Goal: Obtain resource: Obtain resource

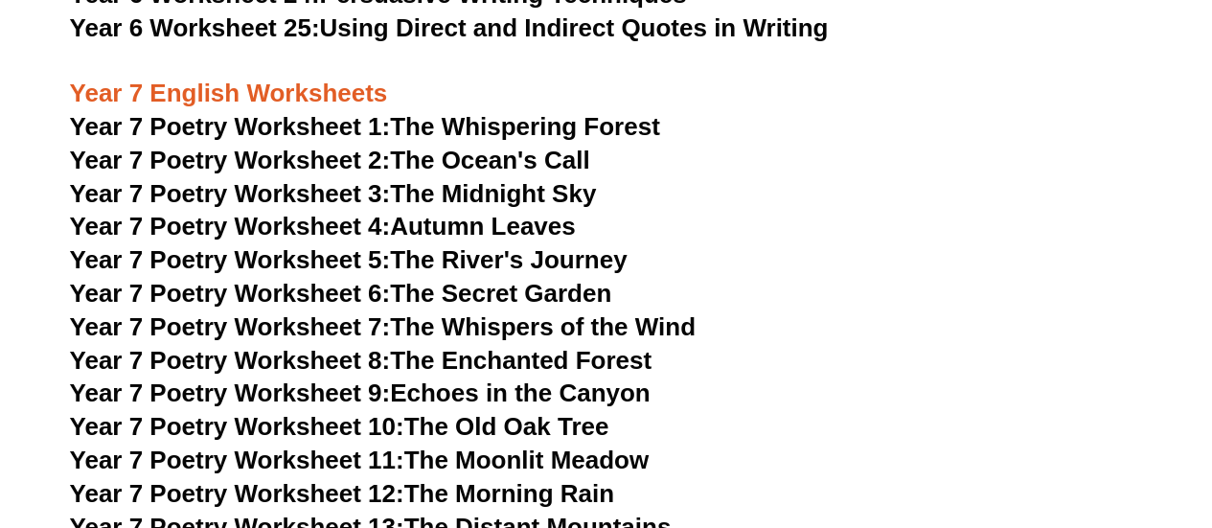
scroll to position [11958, 0]
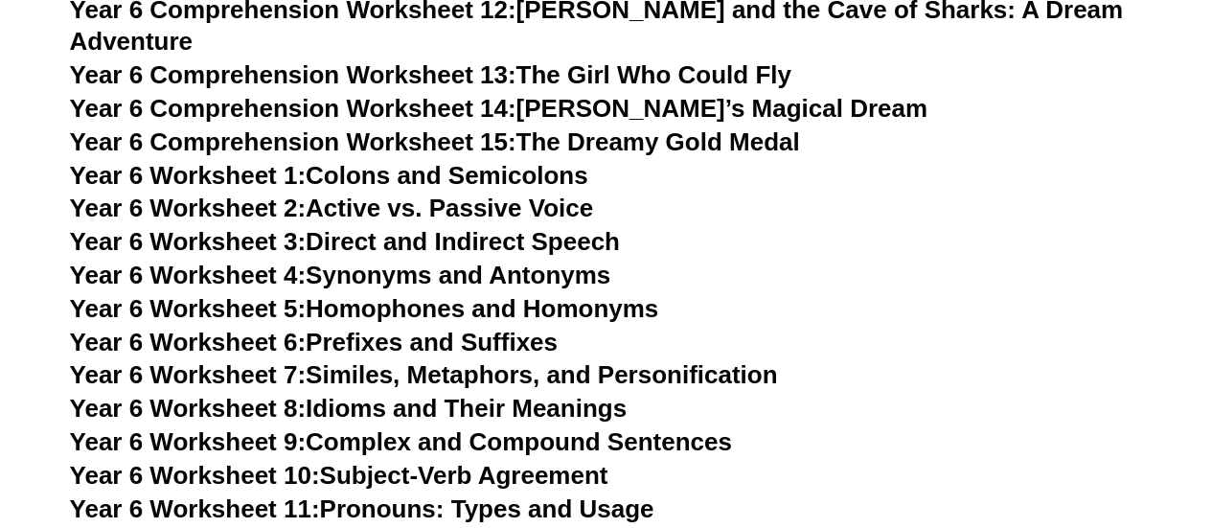
scroll to position [11016, 0]
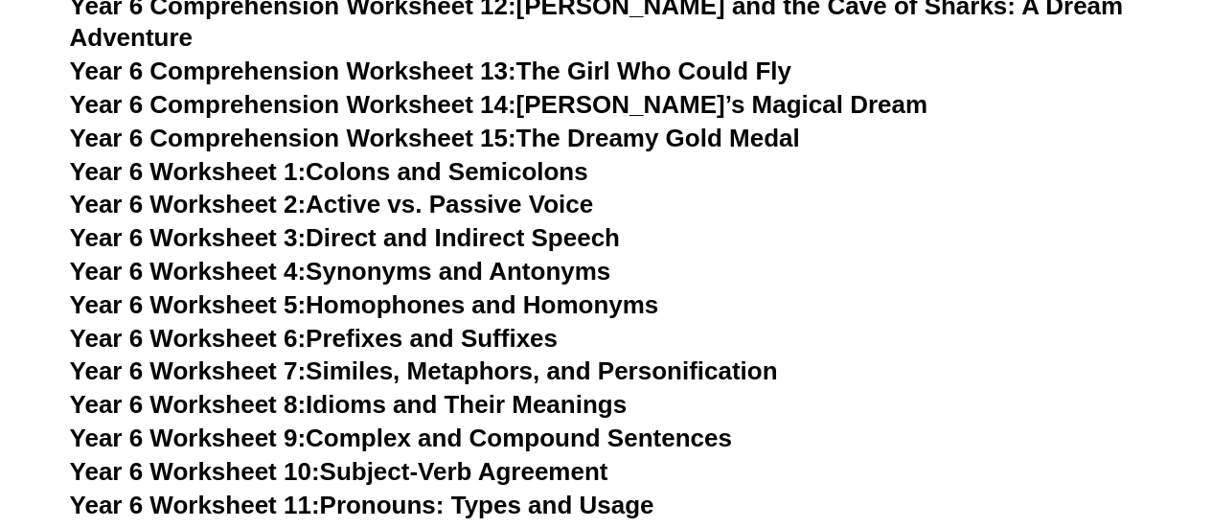
click at [871, 156] on h3 "Year 6 Worksheet 1: Colons and Semicolons" at bounding box center [606, 172] width 1073 height 33
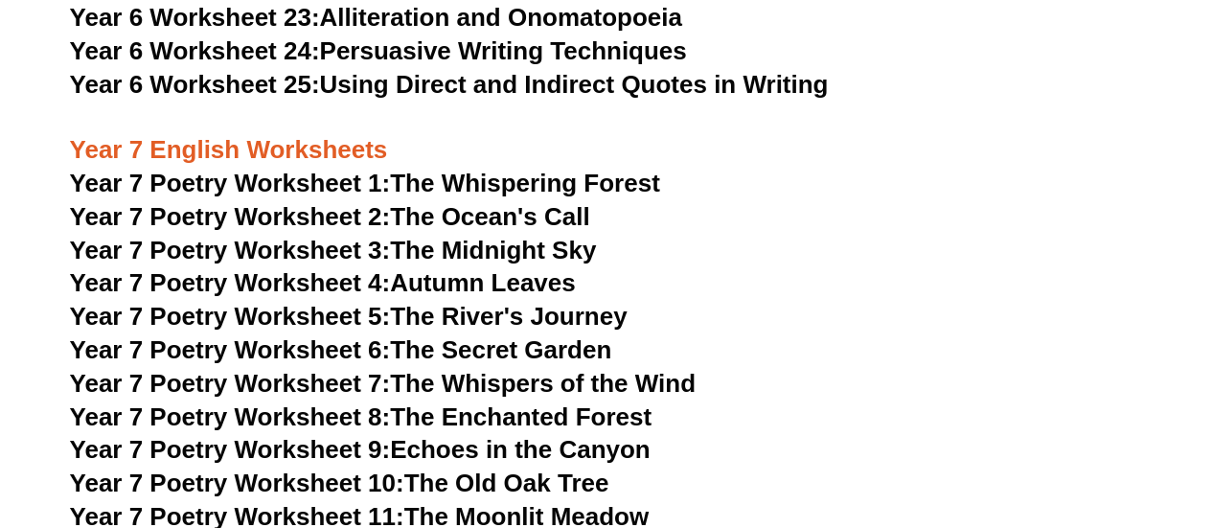
scroll to position [11902, 0]
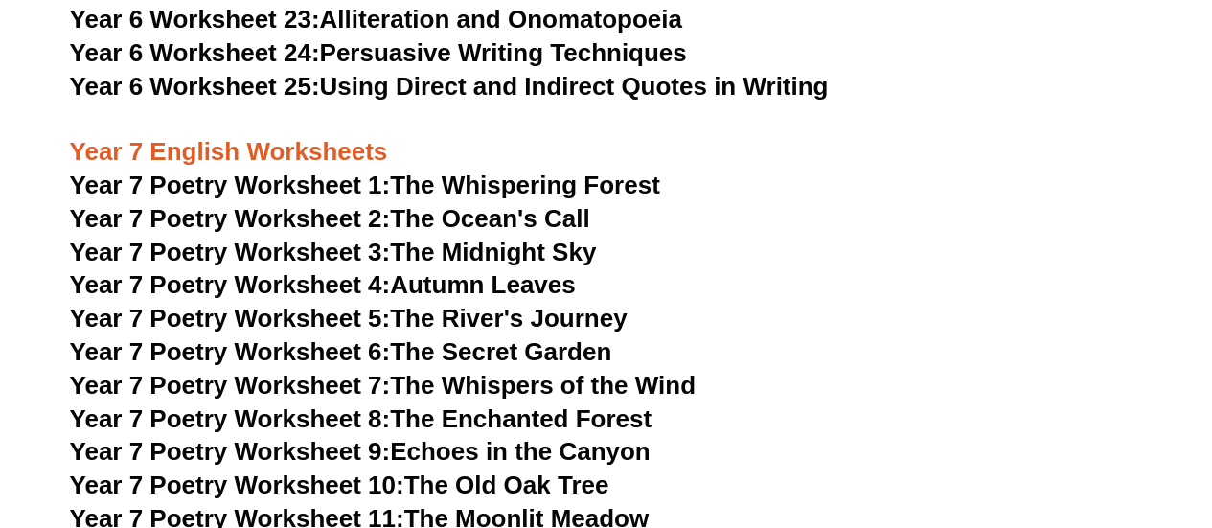
click at [850, 269] on h3 "Year 7 Poetry Worksheet 4: Autumn Leaves" at bounding box center [606, 285] width 1073 height 33
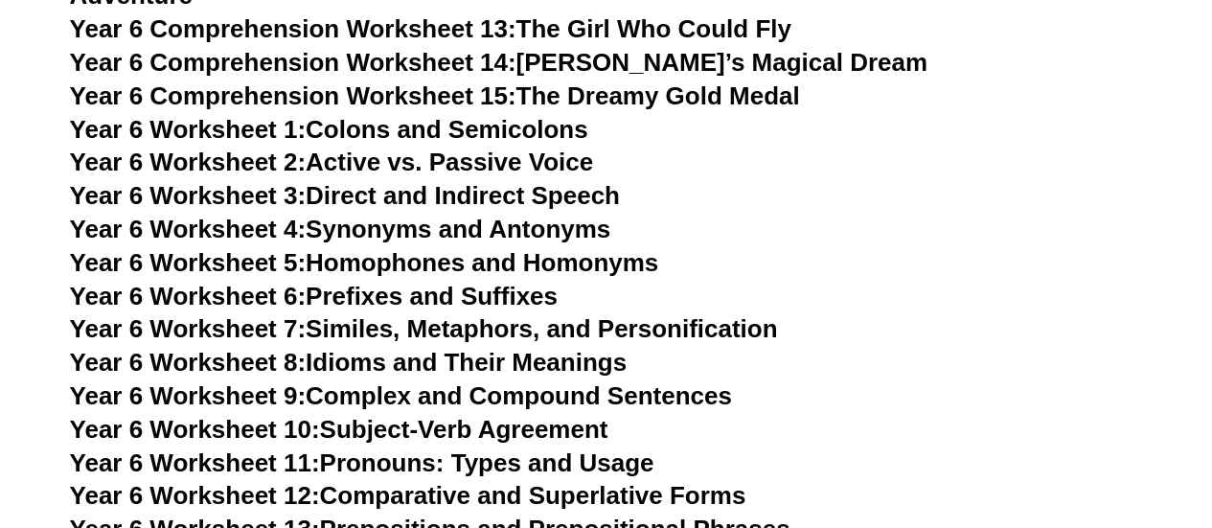
scroll to position [11057, 0]
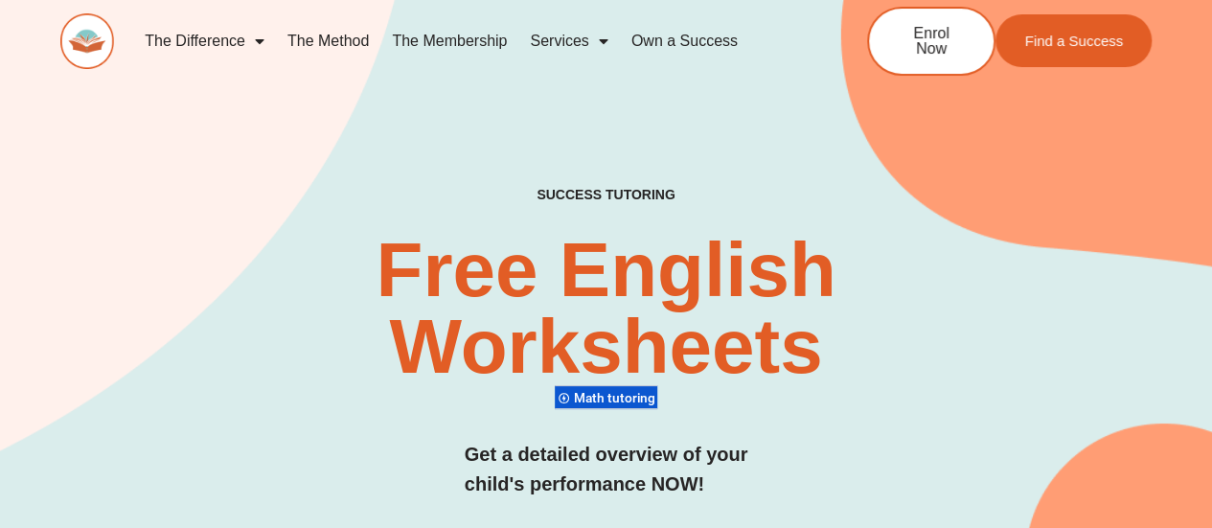
click at [838, 176] on div "SUCCESS TUTORING​ Free English Worksheets​ Math tutoring Get a detailed overvie…" at bounding box center [606, 313] width 1092 height 777
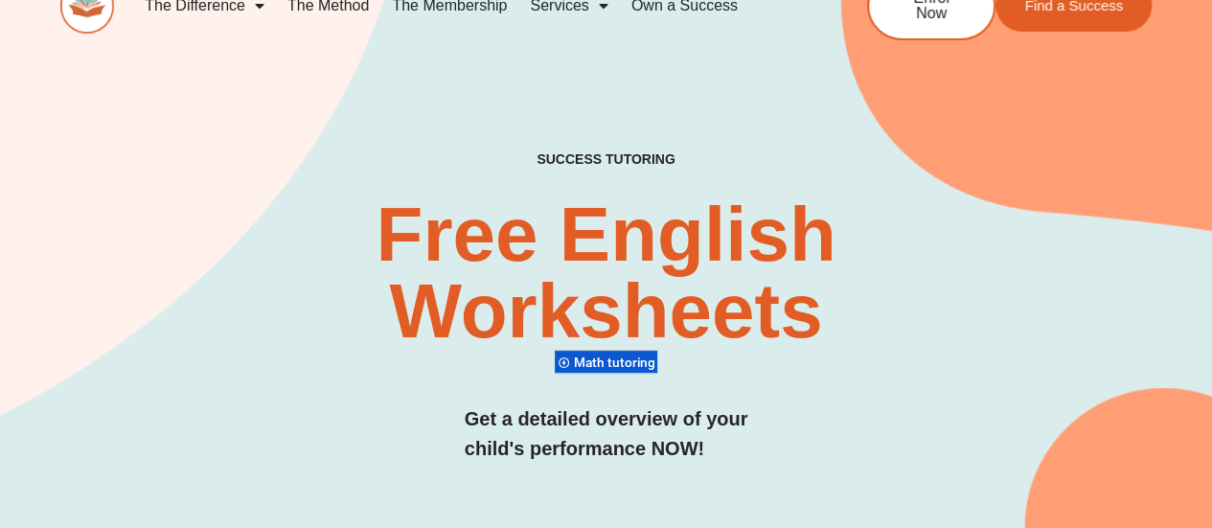
scroll to position [38, 0]
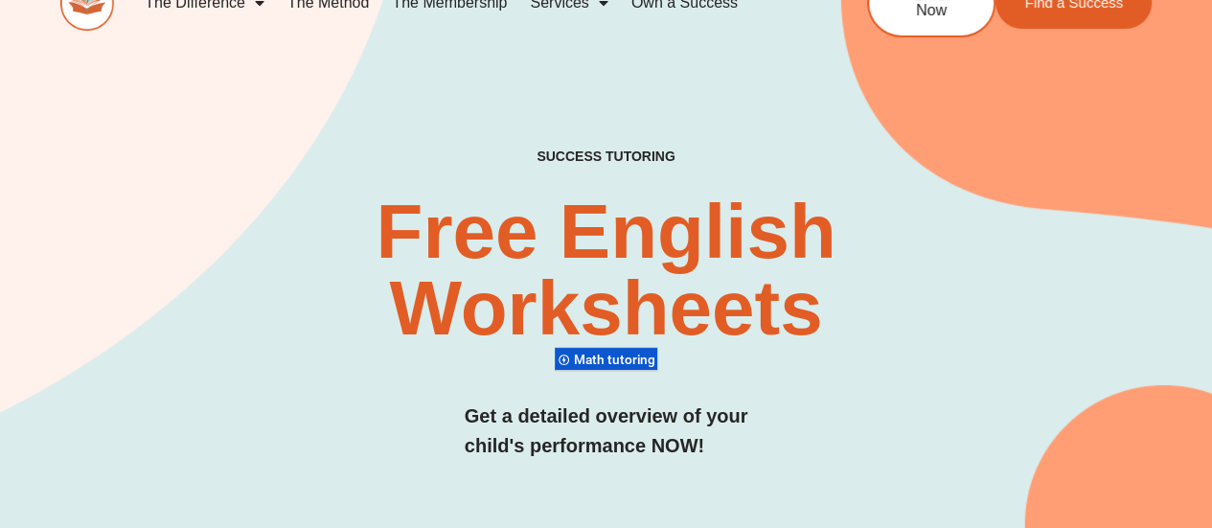
drag, startPoint x: 621, startPoint y: 358, endPoint x: 761, endPoint y: 405, distance: 147.9
click at [761, 405] on div "SUCCESS TUTORING​ Free English Worksheets​ Math tutoring Get a detailed overvie…" at bounding box center [606, 325] width 1092 height 352
click at [575, 358] on span "Math tutoring" at bounding box center [616, 359] width 87 height 15
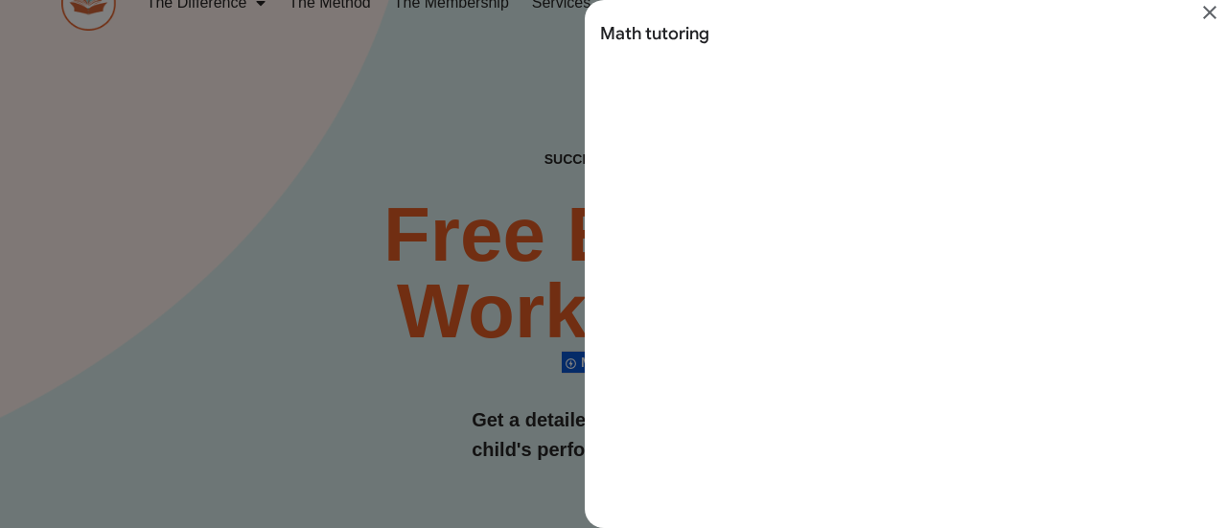
scroll to position [0, 0]
click at [1210, 16] on icon "Close" at bounding box center [1209, 12] width 23 height 23
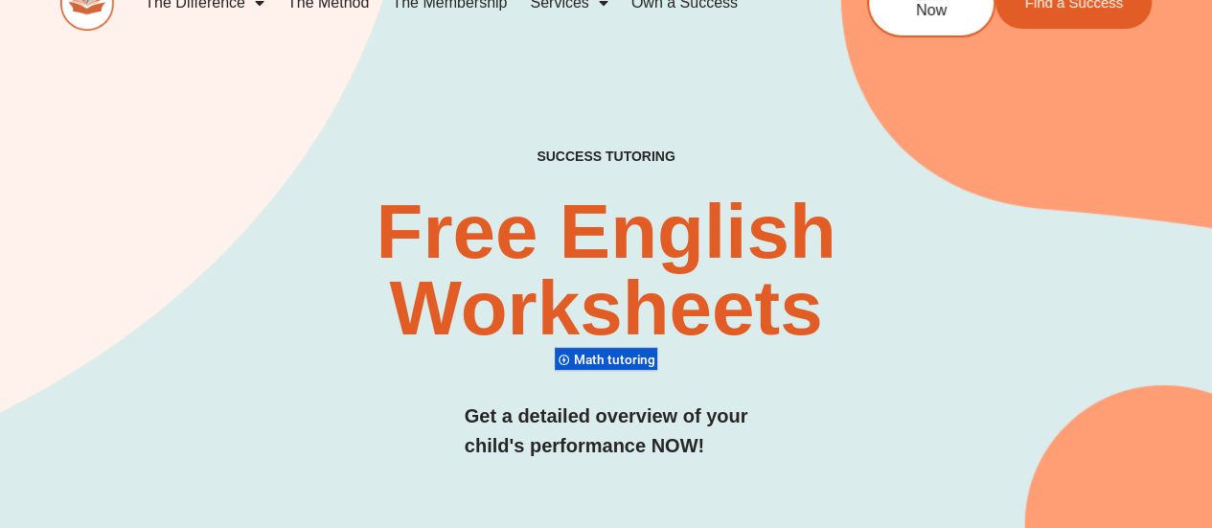
click at [888, 336] on h2 "Free English Worksheets​" at bounding box center [606, 270] width 720 height 153
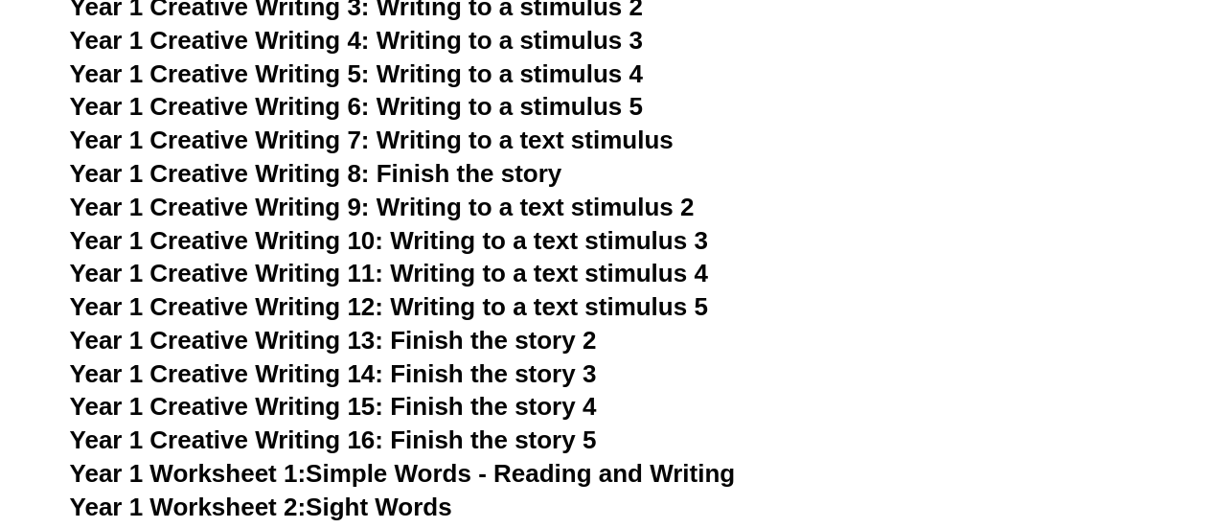
scroll to position [3080, 0]
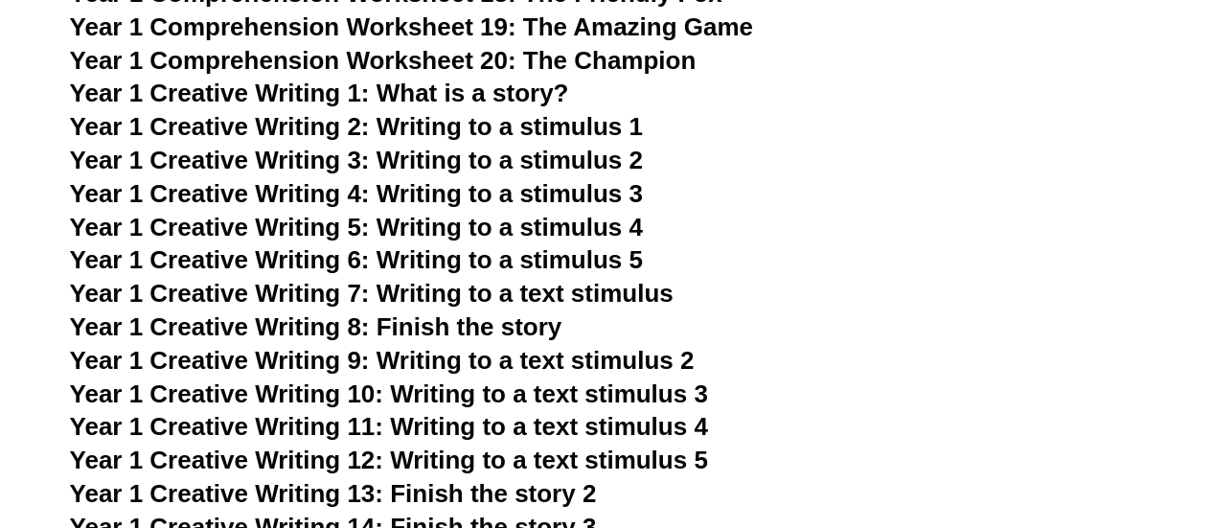
click at [836, 377] on h3 "Year 1 Creative Writing 9: Writing to a text stimulus 2" at bounding box center [606, 361] width 1073 height 33
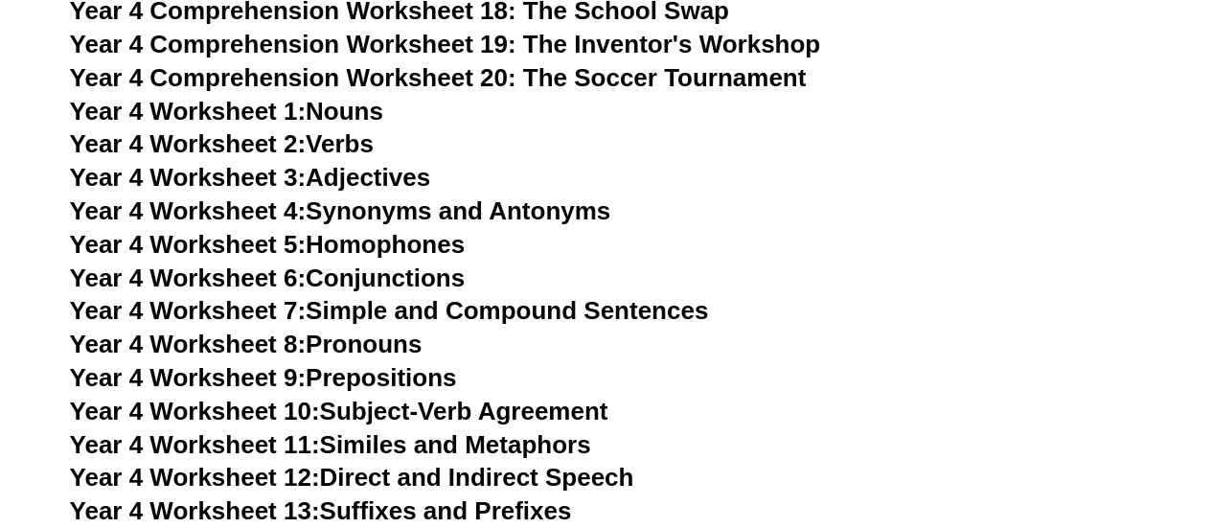
scroll to position [8431, 0]
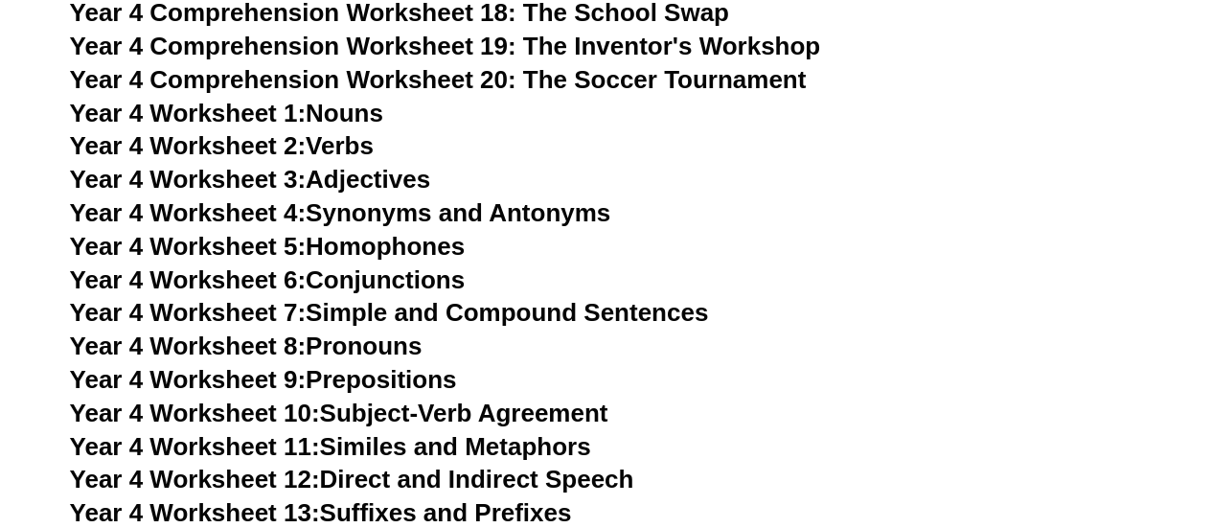
drag, startPoint x: 315, startPoint y: 145, endPoint x: 343, endPoint y: 156, distance: 30.1
click at [343, 156] on link "Year 4 Worksheet 2: Verbs" at bounding box center [222, 145] width 304 height 29
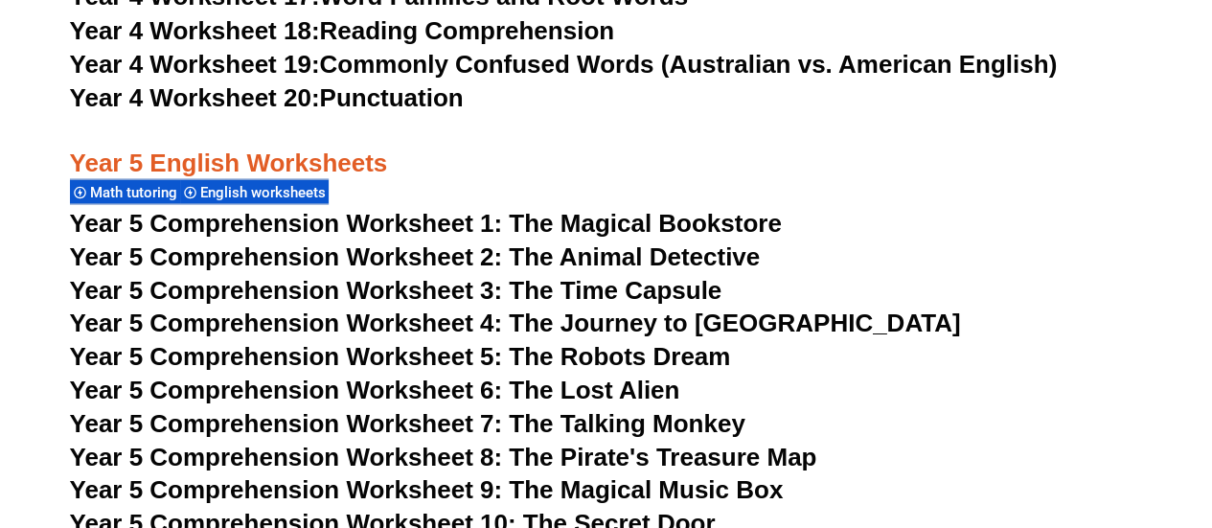
scroll to position [9084, 0]
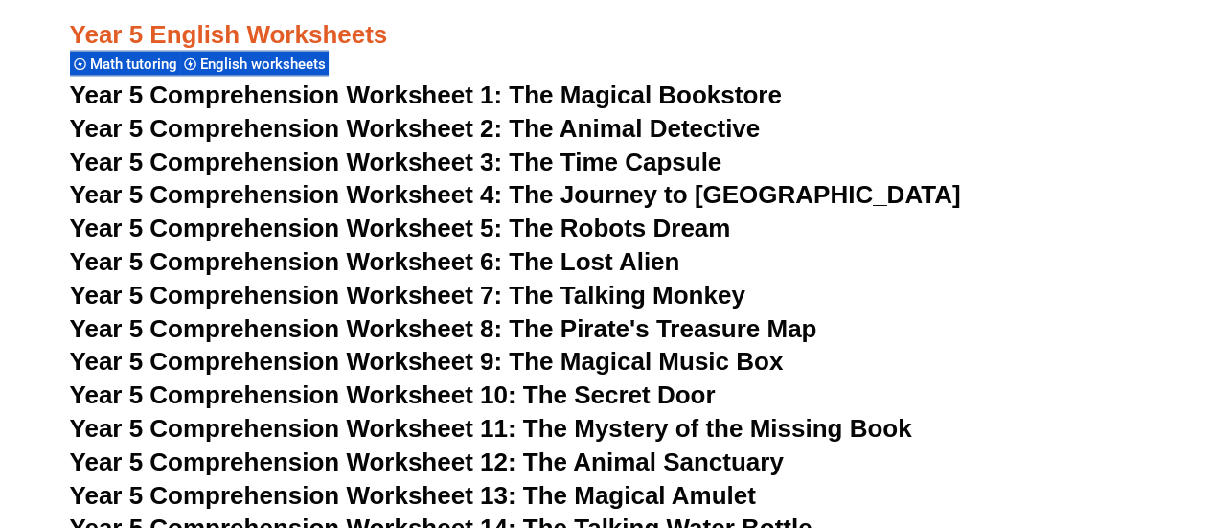
scroll to position [9238, 0]
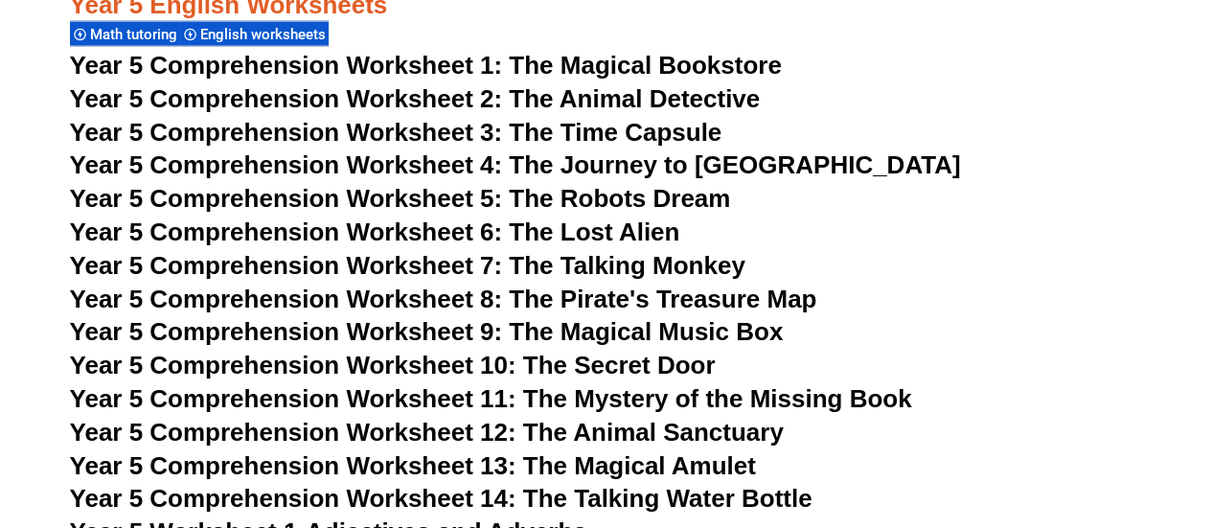
click at [847, 224] on h3 "Year 5 Comprehension Worksheet 6: The Lost Alien" at bounding box center [606, 233] width 1073 height 33
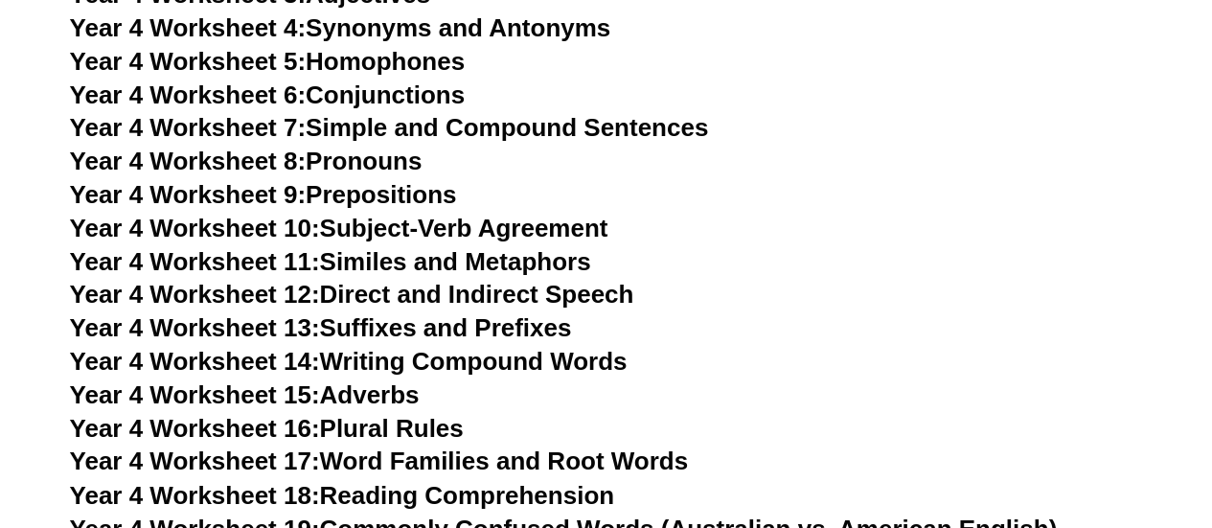
scroll to position [8620, 0]
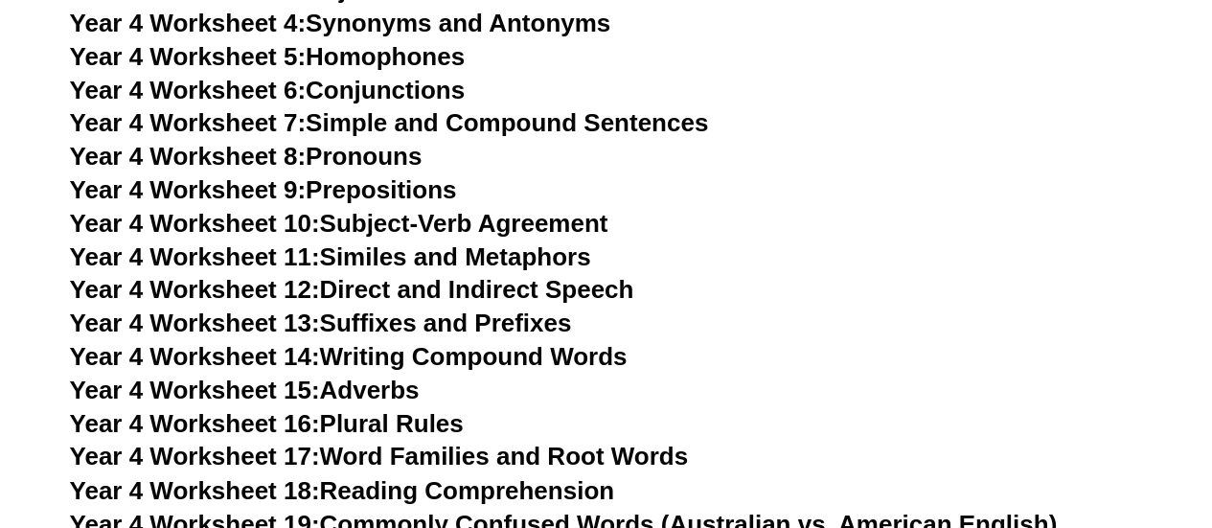
click at [939, 210] on h3 "Year 4 Worksheet 10: Subject-Verb Agreement" at bounding box center [606, 224] width 1073 height 33
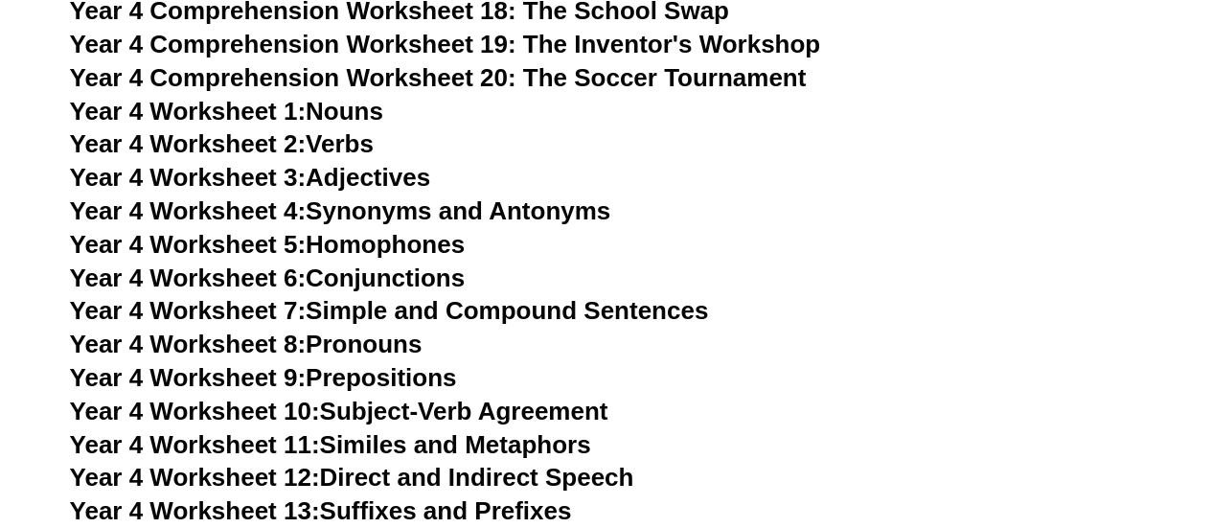
scroll to position [8429, 0]
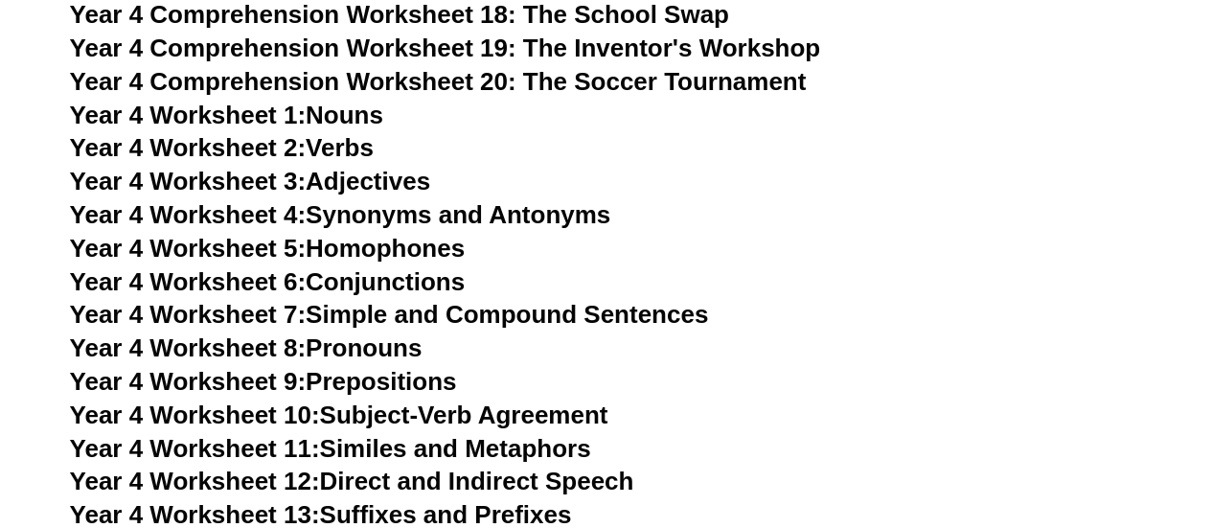
click at [897, 208] on h3 "Year 4 Worksheet 4: Synonyms and Antonyms" at bounding box center [606, 215] width 1073 height 33
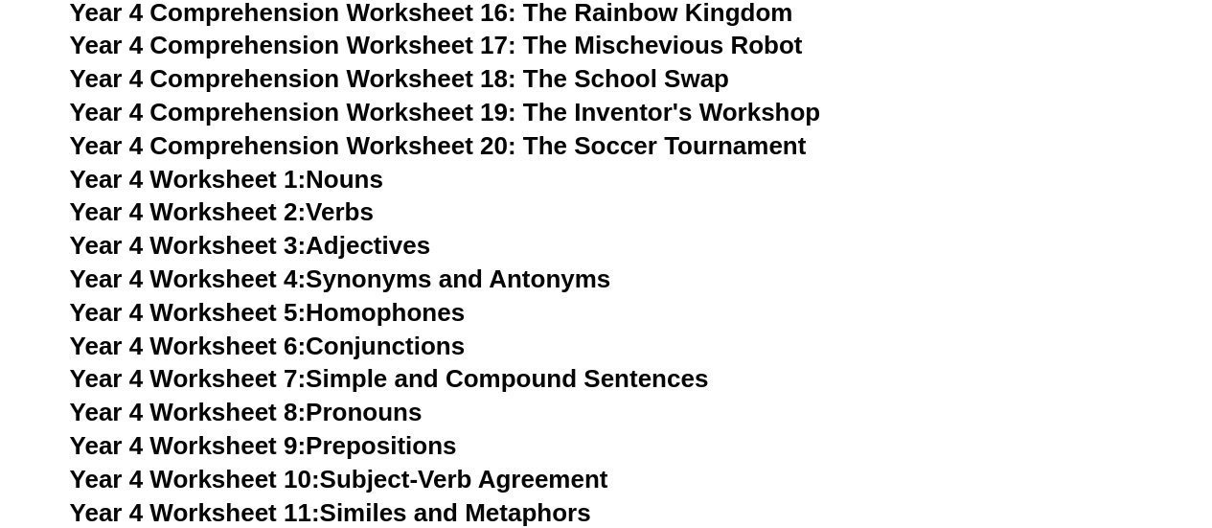
scroll to position [8352, 0]
